Goal: Information Seeking & Learning: Find contact information

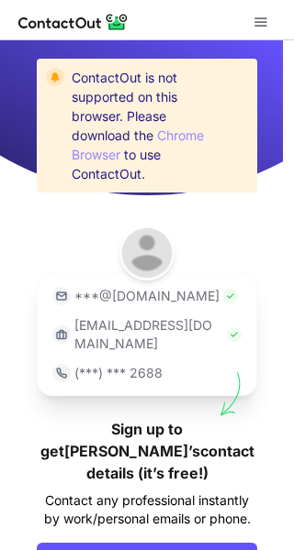
scroll to position [84, 0]
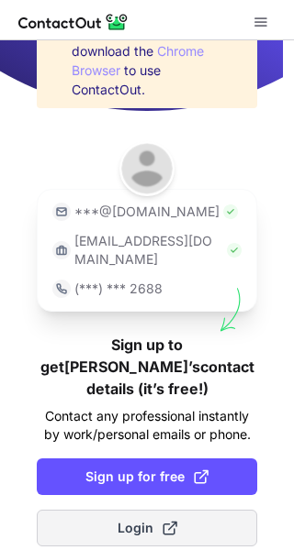
click at [139, 510] on button "Login" at bounding box center [147, 528] width 220 height 37
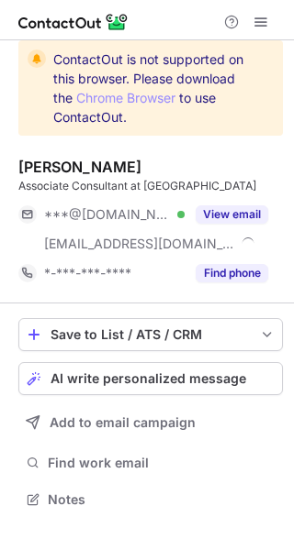
scroll to position [487, 294]
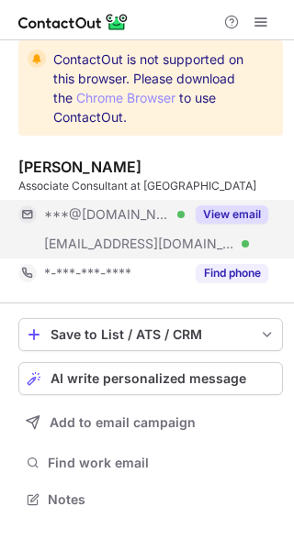
click at [240, 220] on button "View email" at bounding box center [231, 215] width 72 height 18
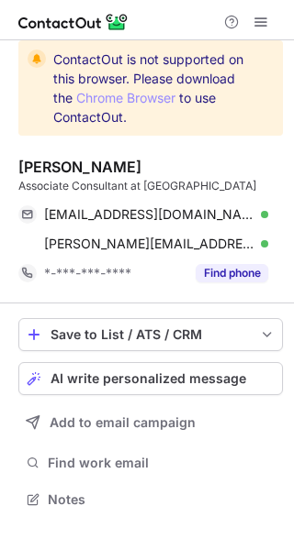
scroll to position [487, 294]
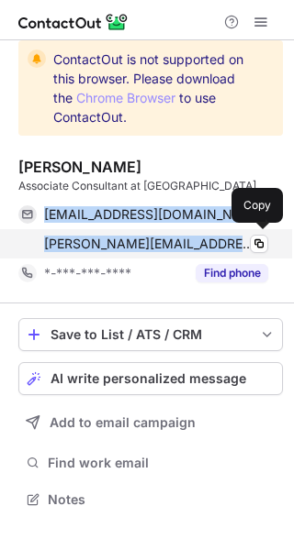
drag, startPoint x: 41, startPoint y: 209, endPoint x: 183, endPoint y: 252, distance: 147.7
click at [183, 252] on div "hasanpasha20978@gmail.com Verified Copy hasan.pasha@ey.com Verified Copy" at bounding box center [143, 229] width 250 height 59
copy div "hasanpasha20978@gmail.com Verified Copy hasan.pasha@ey.com"
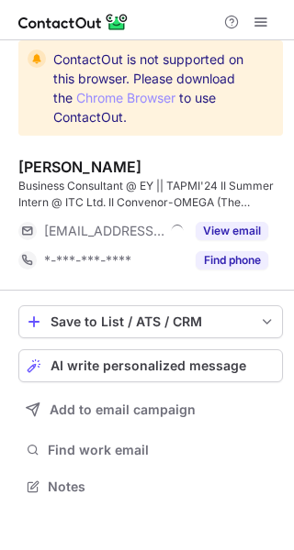
scroll to position [474, 294]
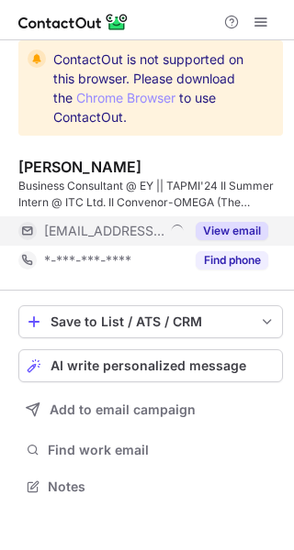
click at [228, 228] on button "View email" at bounding box center [231, 231] width 72 height 18
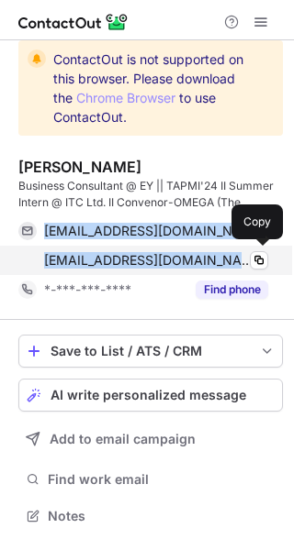
drag, startPoint x: 45, startPoint y: 223, endPoint x: 205, endPoint y: 257, distance: 163.2
click at [205, 257] on div "17uec050@lnmiit.ac.in Verified Copy gauri.singh@ey.com Verified Copy" at bounding box center [143, 246] width 250 height 59
copy div "17uec050@lnmiit.ac.in Verified Copy gauri.singh@ey.com"
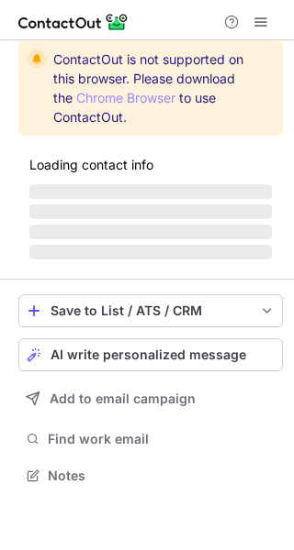
scroll to position [474, 294]
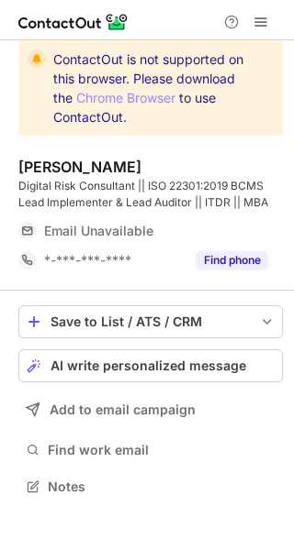
scroll to position [474, 294]
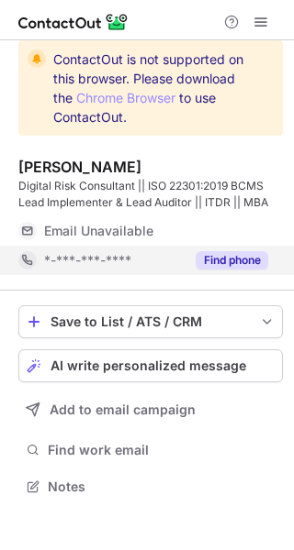
click at [236, 249] on div "Find phone" at bounding box center [225, 260] width 83 height 29
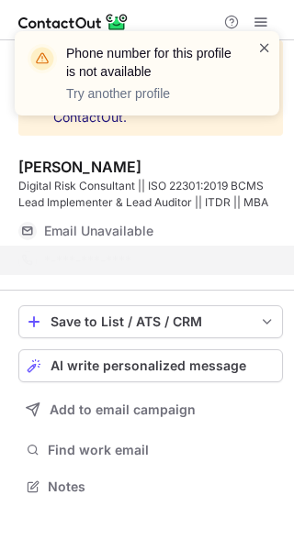
click at [266, 46] on span at bounding box center [264, 48] width 15 height 18
